Goal: Task Accomplishment & Management: Use online tool/utility

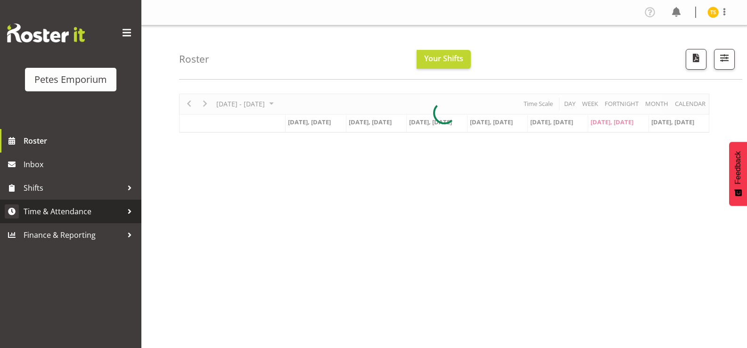
click at [59, 207] on span "Time & Attendance" at bounding box center [73, 211] width 99 height 14
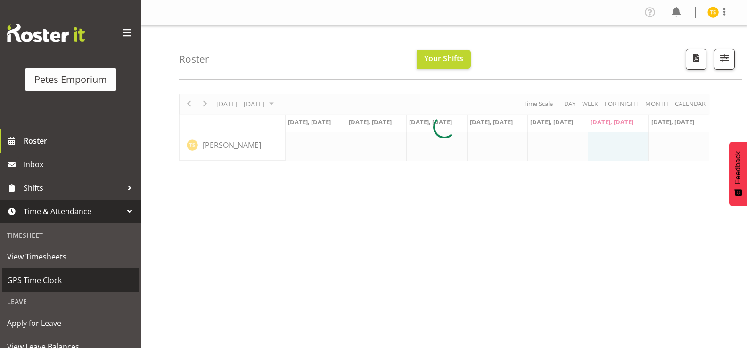
click at [60, 287] on span "GPS Time Clock" at bounding box center [70, 280] width 127 height 14
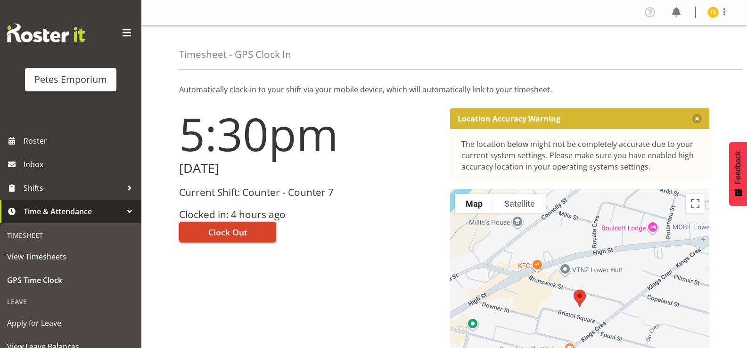
click at [224, 233] on span "Clock Out" at bounding box center [227, 232] width 39 height 12
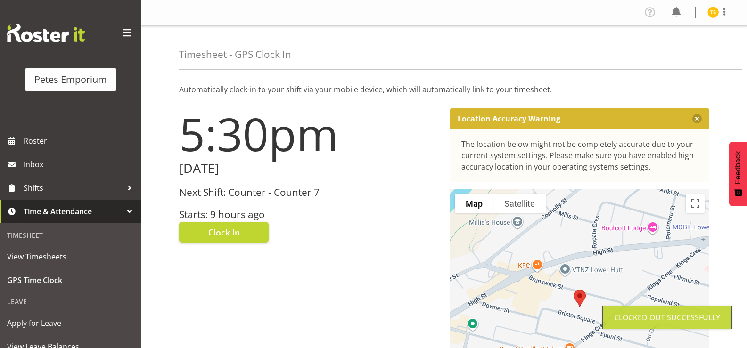
click at [716, 10] on img at bounding box center [712, 12] width 11 height 11
click at [672, 56] on link "Log Out" at bounding box center [684, 49] width 90 height 17
